Goal: Task Accomplishment & Management: Manage account settings

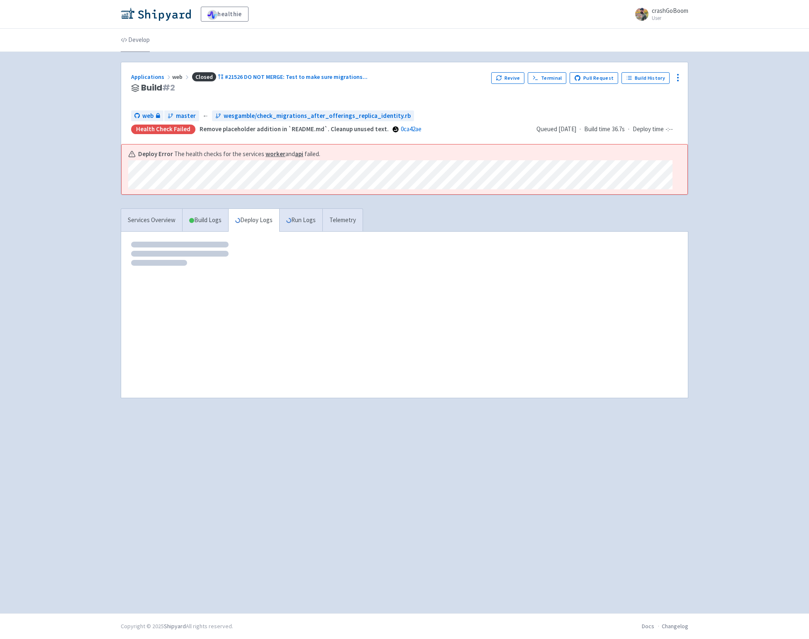
click at [141, 37] on link "Develop" at bounding box center [135, 40] width 29 height 23
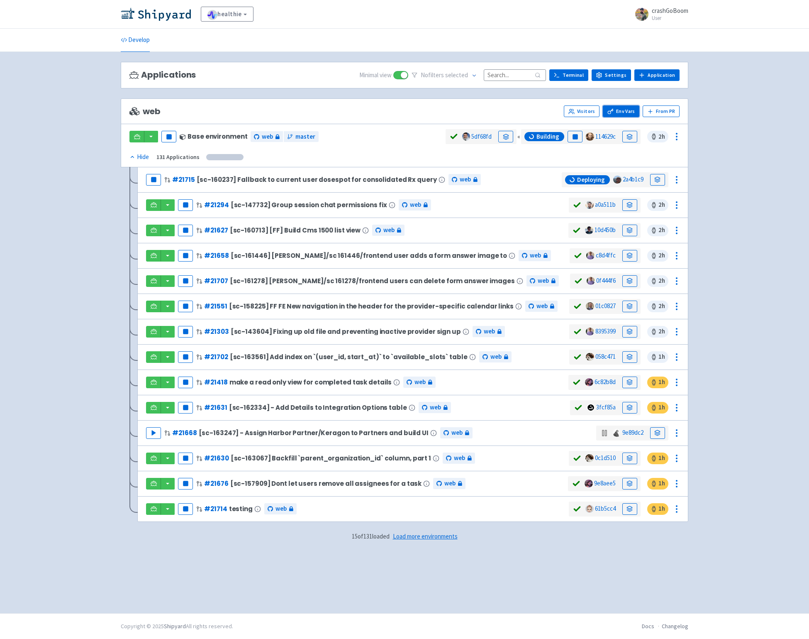
click at [628, 110] on link "Env Vars" at bounding box center [621, 111] width 37 height 12
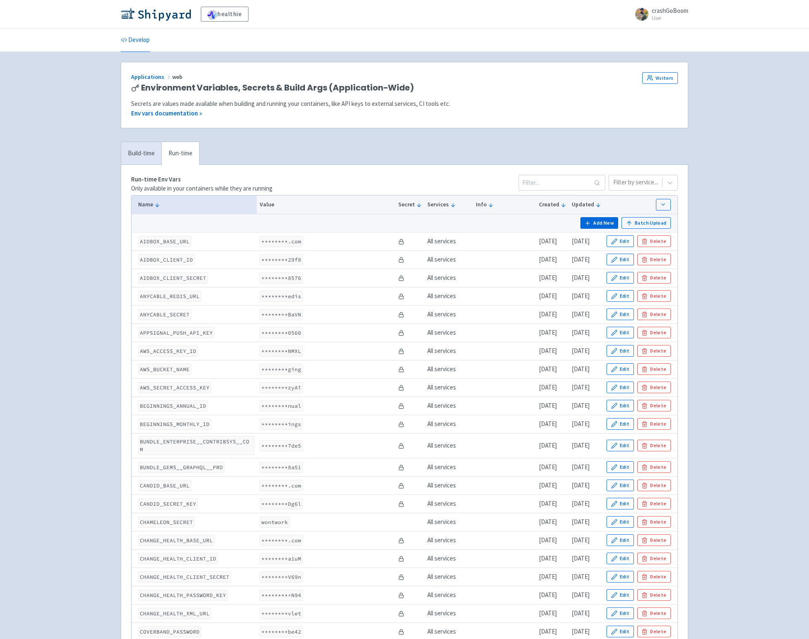
click at [283, 371] on code "********ging" at bounding box center [281, 369] width 43 height 11
click at [618, 370] on icon "button" at bounding box center [614, 369] width 6 height 6
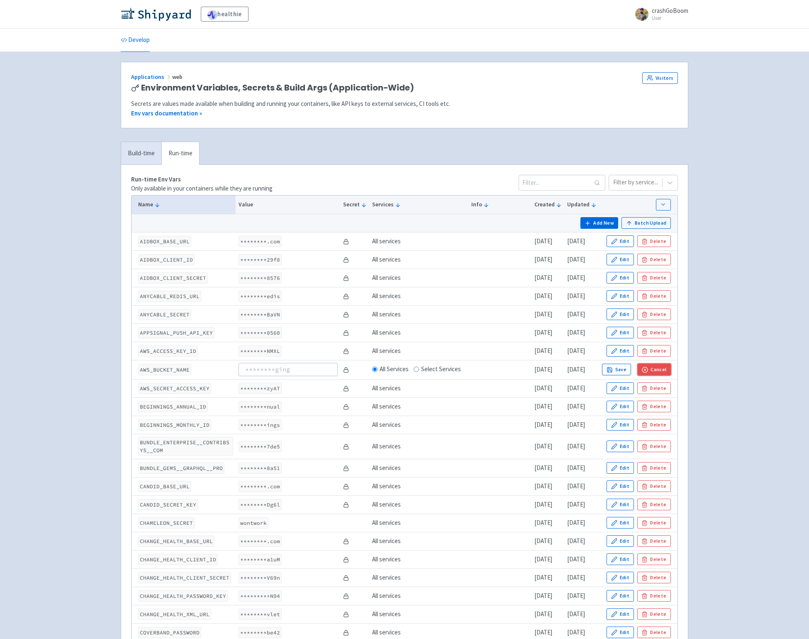
click at [667, 370] on button "Cancel" at bounding box center [654, 370] width 33 height 12
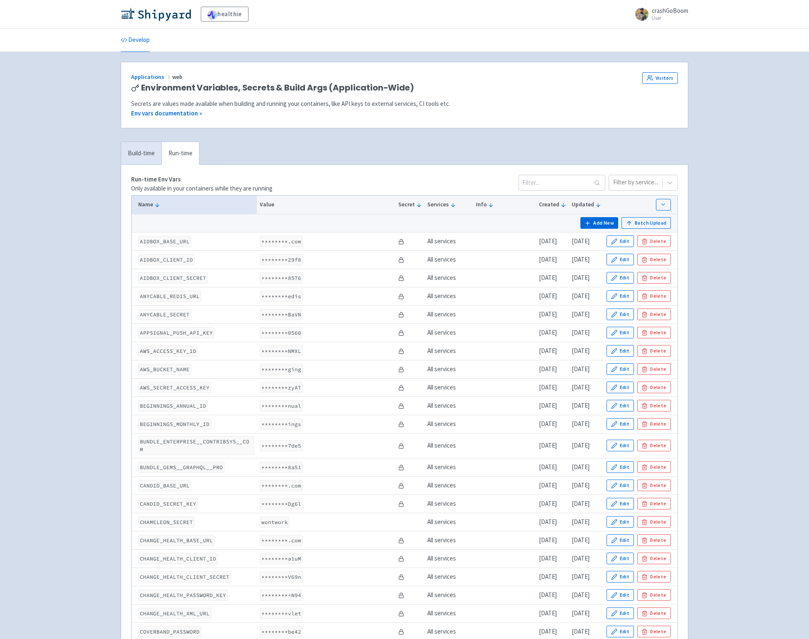
drag, startPoint x: 63, startPoint y: 139, endPoint x: 17, endPoint y: 61, distance: 90.4
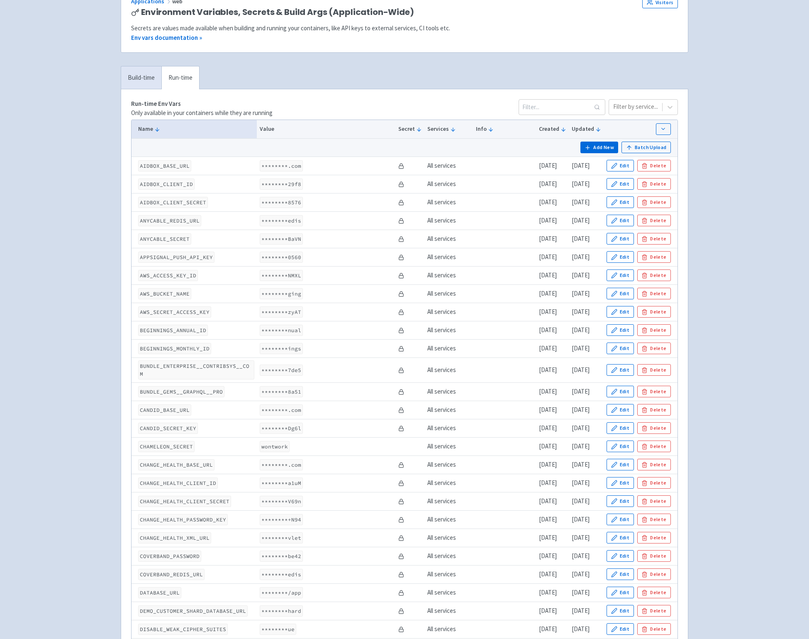
scroll to position [56, 0]
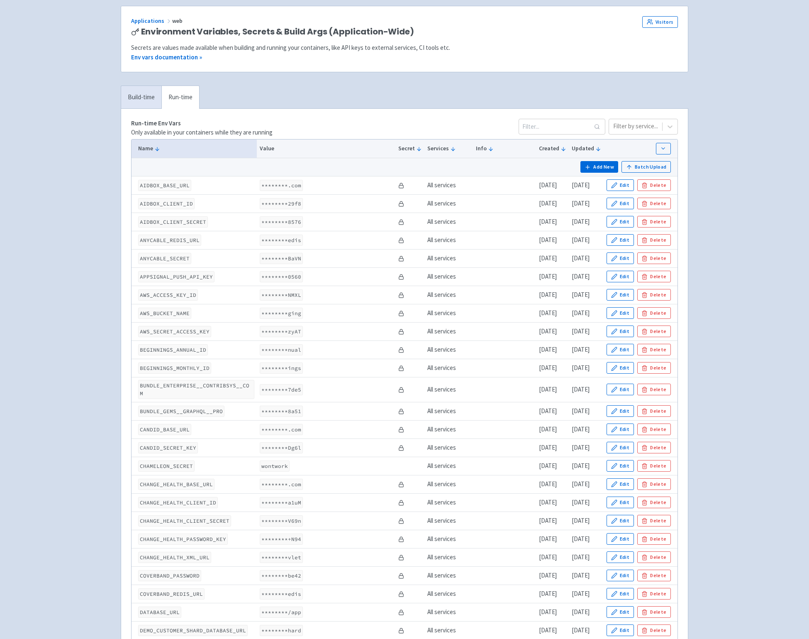
click at [171, 313] on code "AWS_BUCKET_NAME" at bounding box center [164, 313] width 53 height 11
copy code "AWS_BUCKET_NAME"
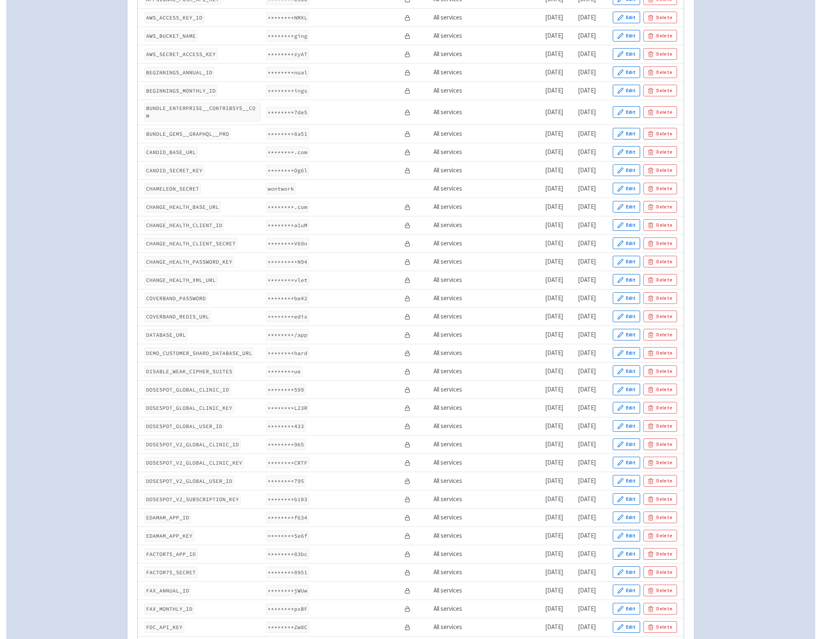
scroll to position [1826, 0]
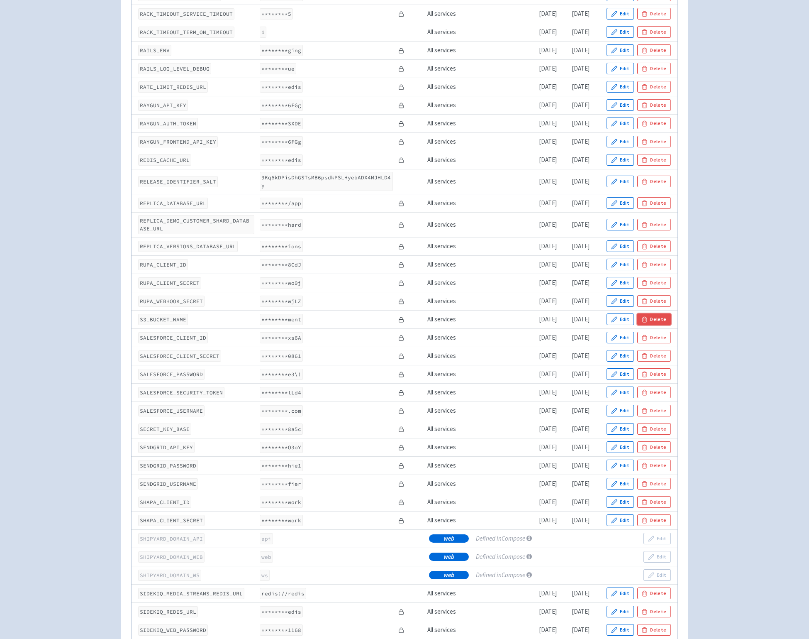
click at [660, 319] on button "Delete" at bounding box center [655, 319] width 34 height 12
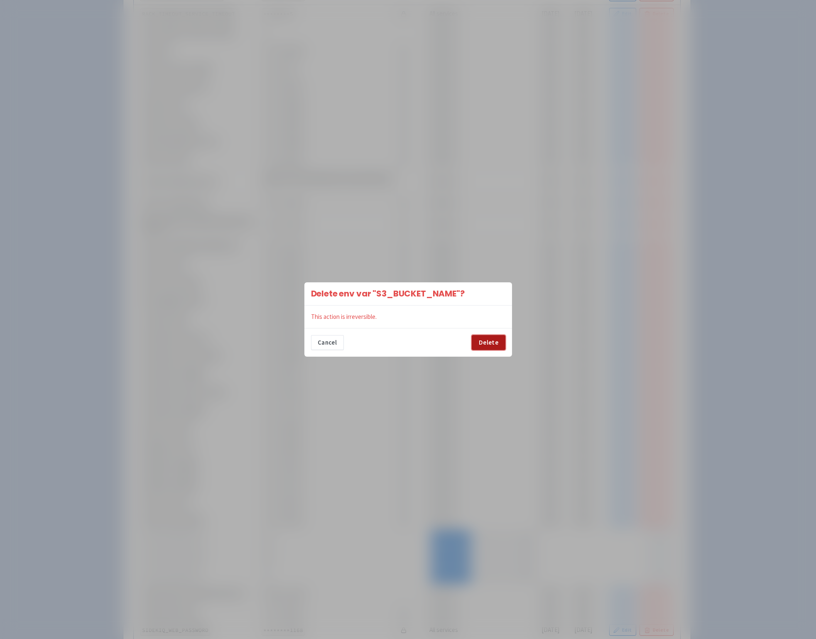
click at [494, 338] on button "Delete" at bounding box center [488, 342] width 33 height 15
